Goal: Navigation & Orientation: Understand site structure

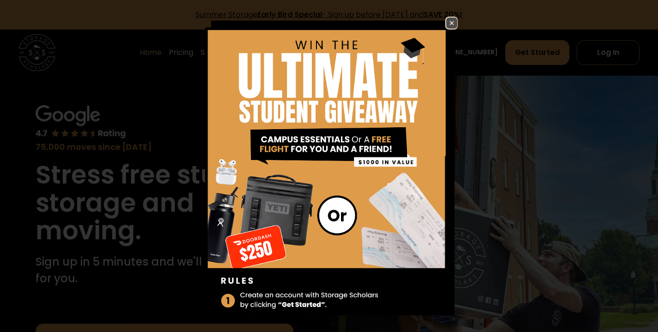
click at [453, 15] on div "Enter Giveaway" at bounding box center [329, 166] width 658 height 332
click at [458, 18] on img at bounding box center [329, 182] width 258 height 331
click at [451, 25] on img at bounding box center [451, 23] width 11 height 11
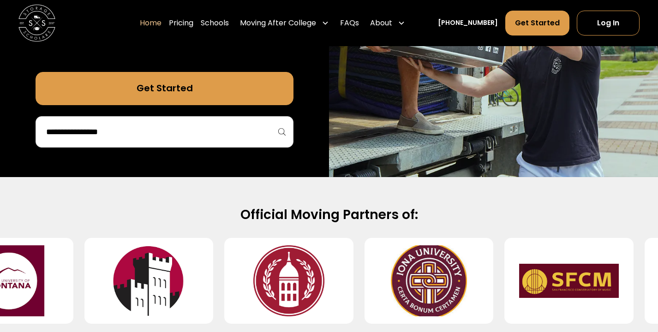
scroll to position [340, 0]
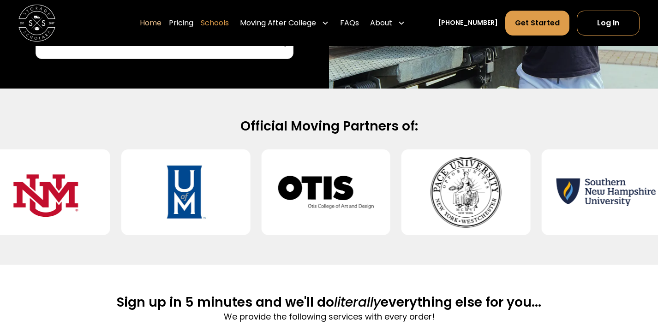
click at [218, 23] on link "Schools" at bounding box center [215, 23] width 28 height 26
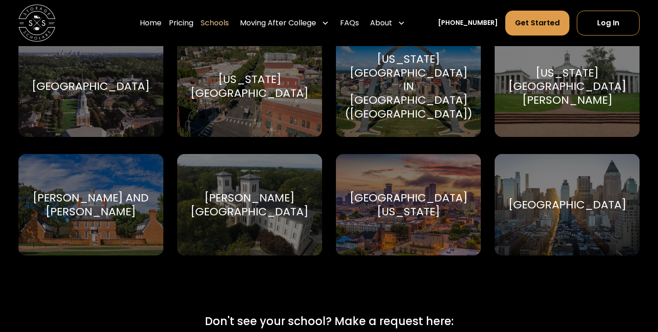
scroll to position [5621, 0]
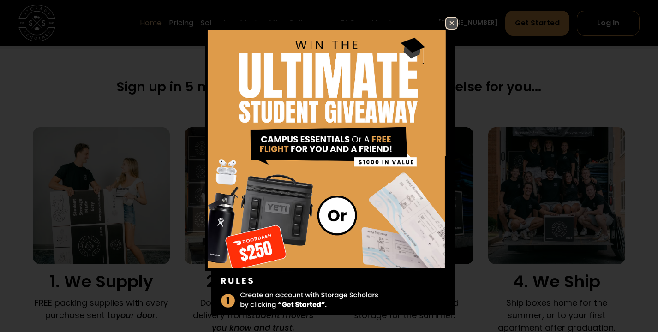
click at [445, 30] on img at bounding box center [329, 182] width 258 height 331
click at [446, 20] on img at bounding box center [451, 23] width 11 height 11
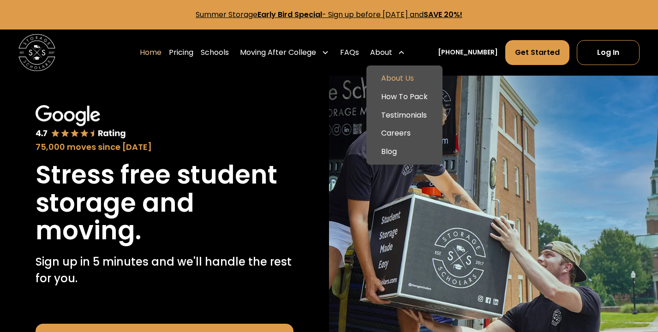
click at [411, 78] on link "About Us" at bounding box center [404, 78] width 69 height 18
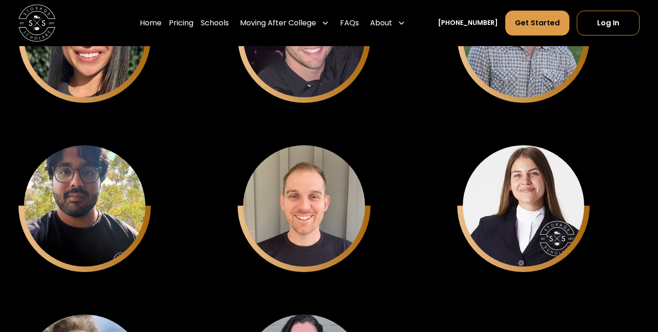
scroll to position [3383, 0]
